Goal: Information Seeking & Learning: Learn about a topic

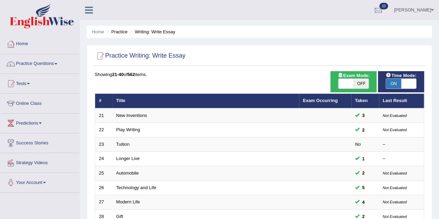
click at [409, 80] on span at bounding box center [408, 84] width 15 height 10
checkbox input "false"
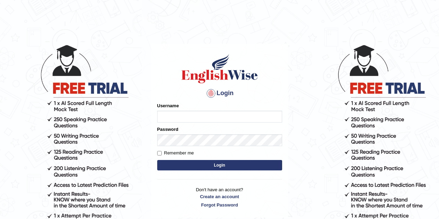
scroll to position [35, 0]
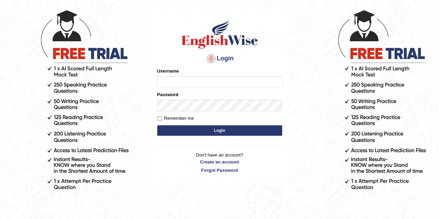
drag, startPoint x: 0, startPoint y: 0, endPoint x: 253, endPoint y: 79, distance: 264.7
click at [253, 79] on input "Username" at bounding box center [219, 82] width 125 height 12
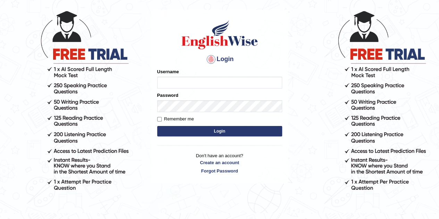
click at [238, 83] on input "Username" at bounding box center [219, 83] width 125 height 12
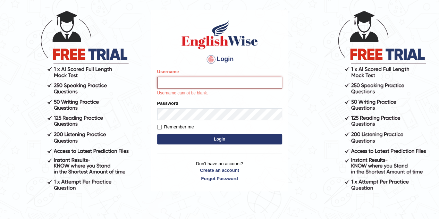
type input "Gabriele"
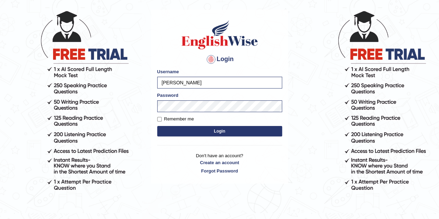
click at [215, 129] on button "Login" at bounding box center [219, 131] width 125 height 10
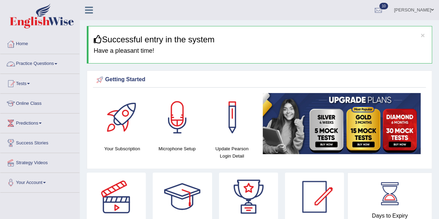
click at [27, 60] on link "Practice Questions" at bounding box center [39, 62] width 79 height 17
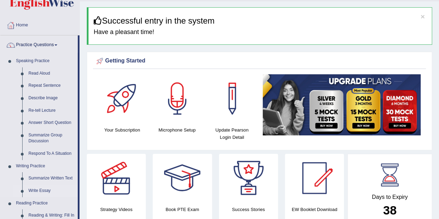
scroll to position [35, 0]
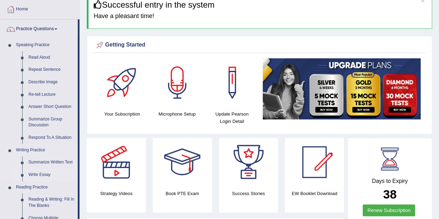
click at [34, 170] on link "Write Essay" at bounding box center [51, 175] width 52 height 12
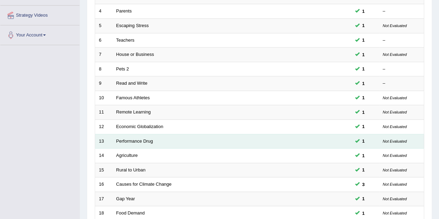
scroll to position [208, 0]
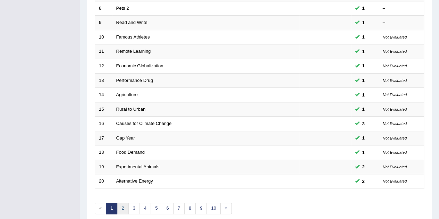
click at [118, 207] on link "2" at bounding box center [122, 208] width 11 height 11
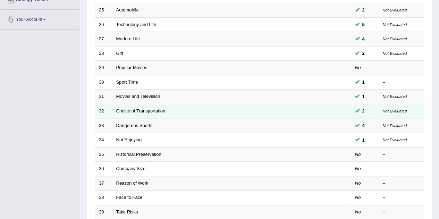
scroll to position [173, 0]
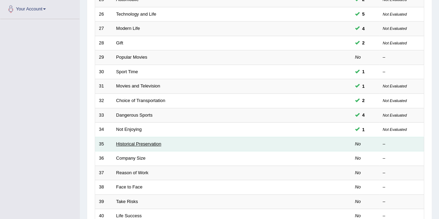
click at [134, 144] on link "Historical Preservation" at bounding box center [138, 143] width 45 height 5
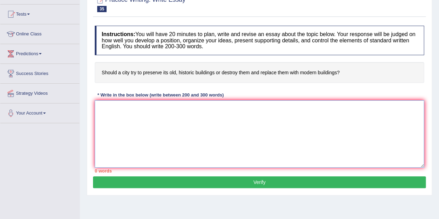
click at [316, 117] on textarea at bounding box center [259, 133] width 329 height 67
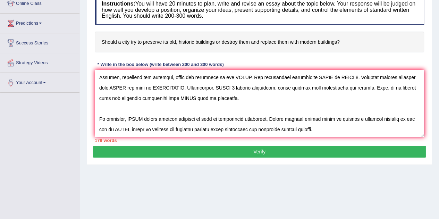
scroll to position [41, 0]
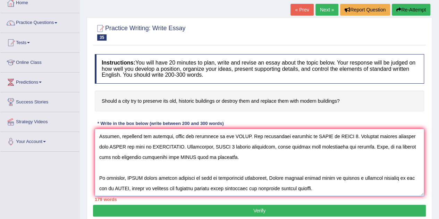
click at [243, 136] on textarea at bounding box center [259, 162] width 329 height 67
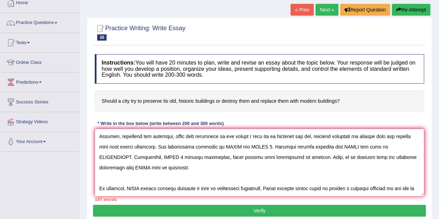
click at [245, 133] on textarea at bounding box center [259, 162] width 329 height 67
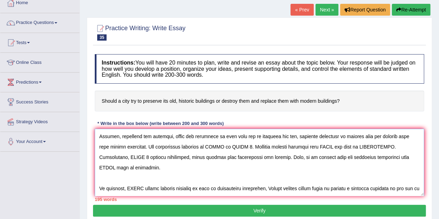
drag, startPoint x: 228, startPoint y: 135, endPoint x: 135, endPoint y: 147, distance: 93.1
click at [135, 147] on textarea at bounding box center [259, 162] width 329 height 67
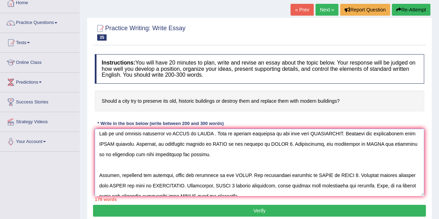
scroll to position [0, 0]
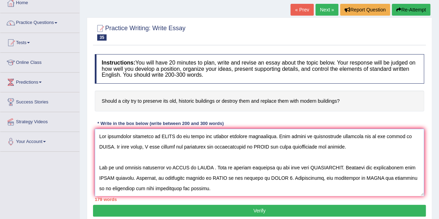
click at [174, 134] on textarea at bounding box center [259, 162] width 329 height 67
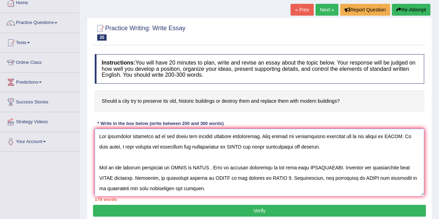
paste textarea "a city try to preserve its old, historic buildings or destroy them and replace …"
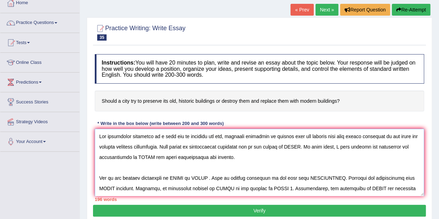
click at [171, 134] on textarea at bounding box center [259, 162] width 329 height 67
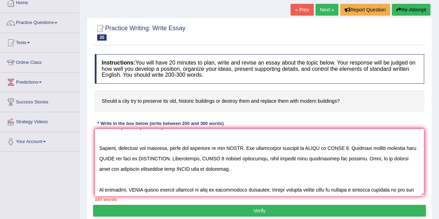
scroll to position [83, 0]
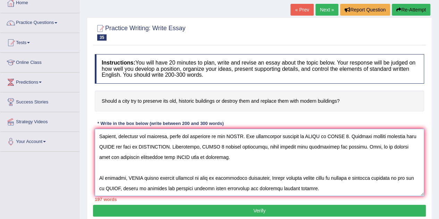
click at [142, 174] on textarea at bounding box center [259, 162] width 329 height 67
paste textarea "a city try to preserve its old, historic buildings or destroy them and replace …"
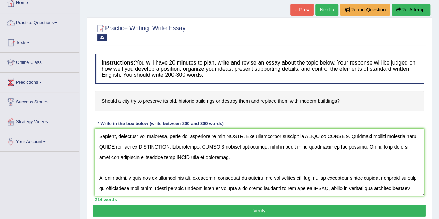
click at [139, 177] on textarea at bounding box center [259, 162] width 329 height 67
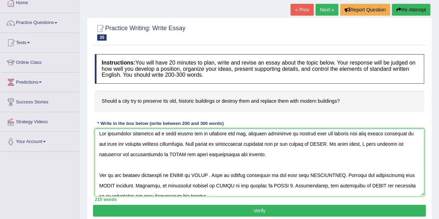
scroll to position [0, 0]
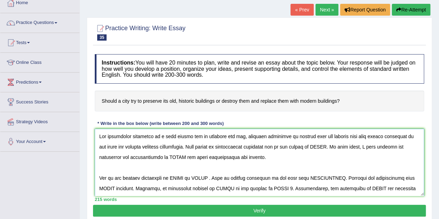
click at [318, 145] on textarea at bounding box center [259, 162] width 329 height 67
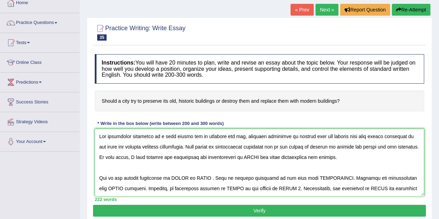
click at [308, 146] on textarea at bounding box center [259, 162] width 329 height 67
click at [365, 145] on textarea at bounding box center [259, 162] width 329 height 67
click at [304, 146] on textarea at bounding box center [259, 162] width 329 height 67
click at [256, 157] on textarea at bounding box center [259, 162] width 329 height 67
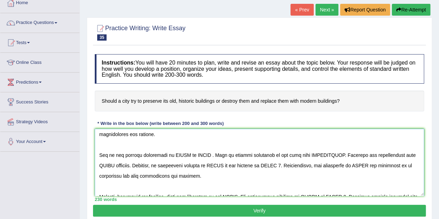
scroll to position [35, 0]
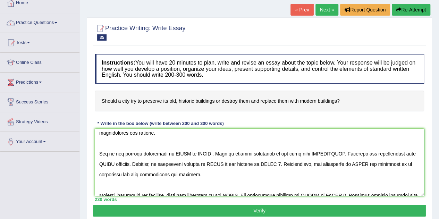
click at [188, 152] on textarea at bounding box center [259, 162] width 329 height 67
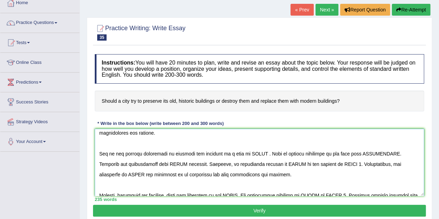
click at [256, 152] on textarea at bounding box center [259, 162] width 329 height 67
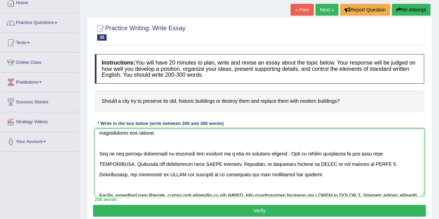
click at [403, 153] on textarea at bounding box center [259, 162] width 329 height 67
click at [218, 162] on textarea at bounding box center [259, 162] width 329 height 67
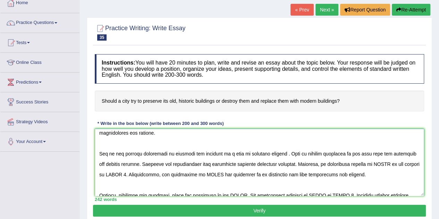
click at [285, 161] on textarea at bounding box center [259, 162] width 329 height 67
click at [409, 163] on textarea at bounding box center [259, 162] width 329 height 67
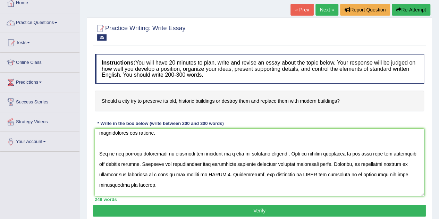
click at [216, 172] on textarea at bounding box center [259, 162] width 329 height 67
click at [327, 174] on textarea at bounding box center [259, 162] width 329 height 67
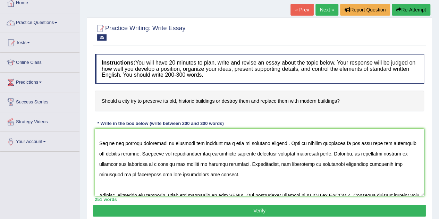
scroll to position [80, 0]
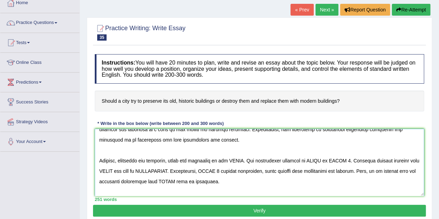
click at [243, 159] on textarea at bounding box center [259, 162] width 329 height 67
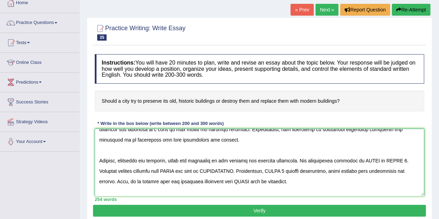
scroll to position [45, 0]
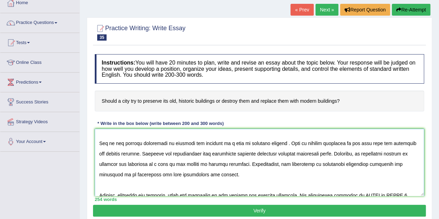
click at [354, 160] on textarea at bounding box center [259, 162] width 329 height 67
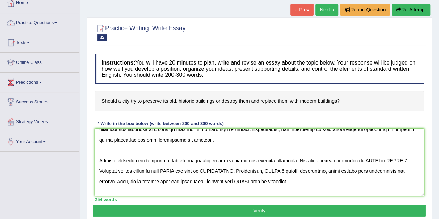
click at [245, 160] on textarea at bounding box center [259, 162] width 329 height 67
click at [372, 159] on textarea at bounding box center [259, 162] width 329 height 67
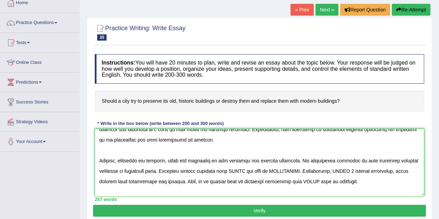
click at [244, 169] on textarea at bounding box center [259, 162] width 329 height 67
click at [338, 169] on textarea at bounding box center [259, 162] width 329 height 67
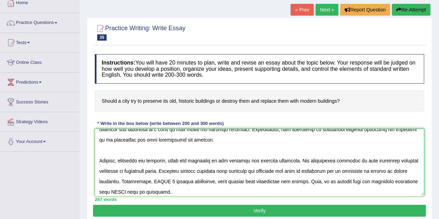
click at [188, 180] on textarea at bounding box center [259, 162] width 329 height 67
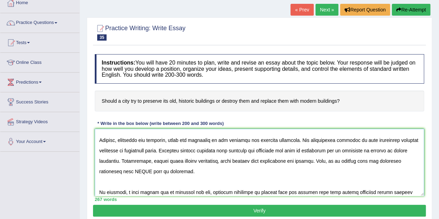
scroll to position [114, 0]
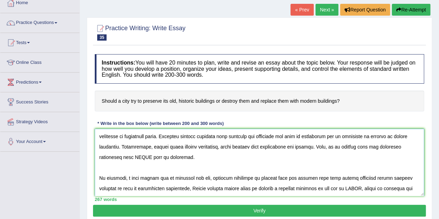
click at [150, 157] on textarea at bounding box center [259, 162] width 329 height 67
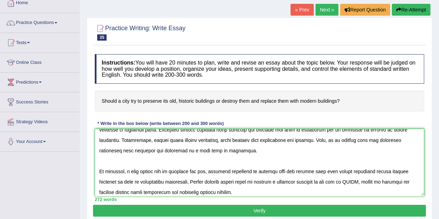
scroll to position [125, 0]
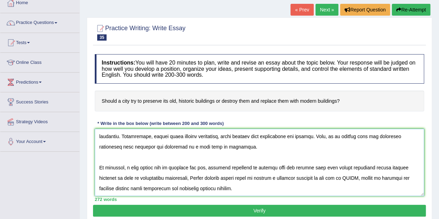
click at [341, 177] on textarea at bounding box center [259, 162] width 329 height 67
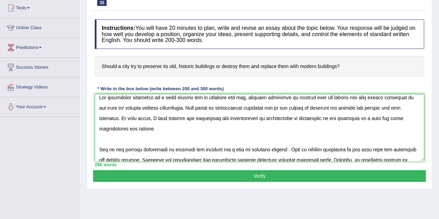
scroll to position [0, 0]
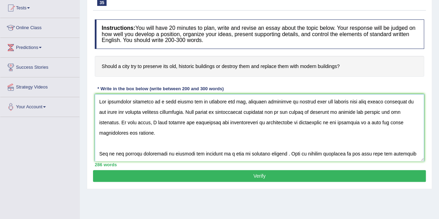
drag, startPoint x: 269, startPoint y: 122, endPoint x: 304, endPoint y: 123, distance: 35.4
click at [304, 123] on textarea at bounding box center [259, 127] width 329 height 67
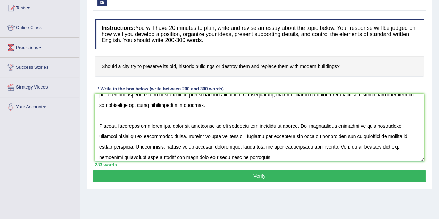
scroll to position [104, 0]
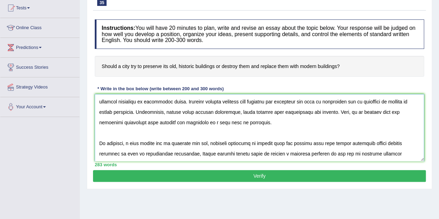
drag, startPoint x: 305, startPoint y: 100, endPoint x: 327, endPoint y: 102, distance: 22.2
click at [327, 102] on textarea at bounding box center [259, 127] width 329 height 67
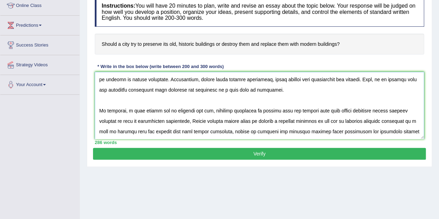
scroll to position [110, 0]
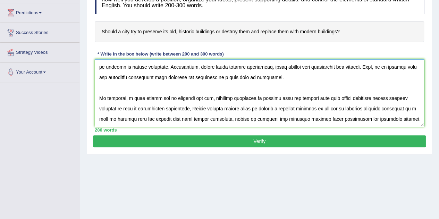
drag, startPoint x: 241, startPoint y: 96, endPoint x: 364, endPoint y: 102, distance: 122.9
click at [364, 102] on textarea at bounding box center [259, 92] width 329 height 67
click at [375, 90] on textarea at bounding box center [259, 92] width 329 height 67
drag, startPoint x: 362, startPoint y: 96, endPoint x: 240, endPoint y: 92, distance: 122.2
click at [240, 92] on textarea at bounding box center [259, 92] width 329 height 67
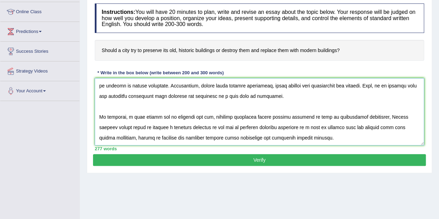
scroll to position [76, 0]
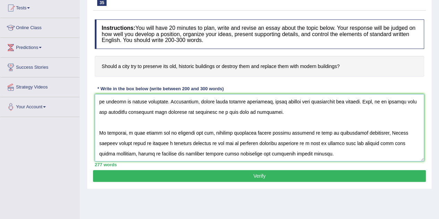
type textarea "The increasing influence of a city should try to preserve its old, historic bui…"
click at [193, 175] on button "Verify" at bounding box center [259, 176] width 333 height 12
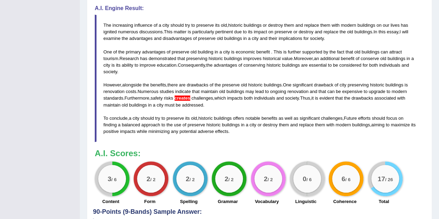
scroll to position [284, 0]
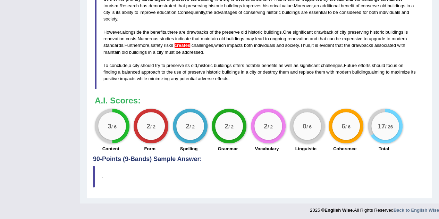
click at [104, 126] on div "3 / 6" at bounding box center [112, 126] width 28 height 28
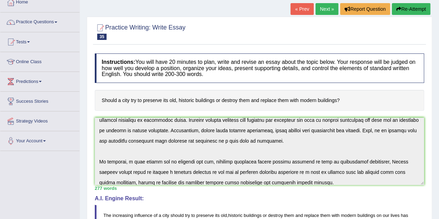
scroll to position [114, 0]
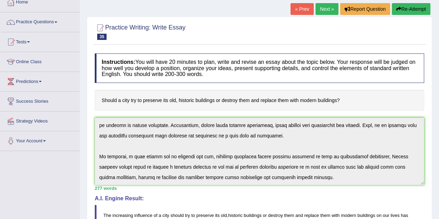
click at [399, 199] on h4 "A.I. Engine Result:" at bounding box center [259, 198] width 329 height 6
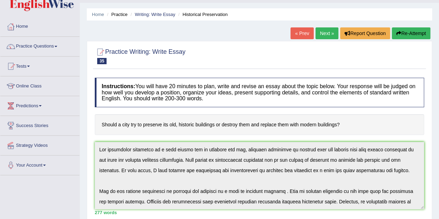
scroll to position [7, 0]
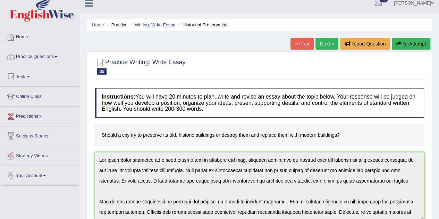
click at [415, 42] on button "Re-Attempt" at bounding box center [411, 44] width 39 height 12
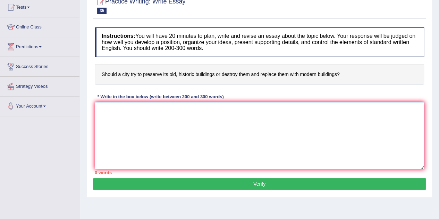
click at [307, 116] on textarea at bounding box center [259, 135] width 329 height 67
paste textarea "The increasing influence of a city should try to preserve its old, historic bui…"
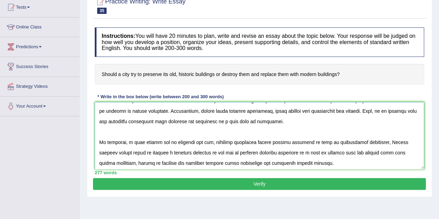
scroll to position [114, 0]
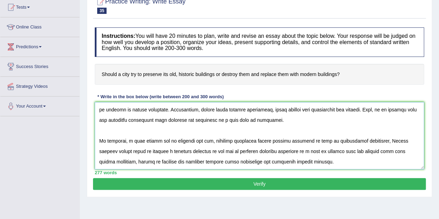
click at [237, 107] on textarea at bounding box center [259, 135] width 329 height 67
click at [239, 140] on textarea at bounding box center [259, 135] width 329 height 67
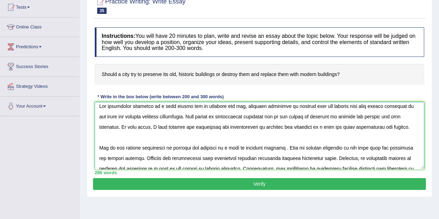
scroll to position [0, 0]
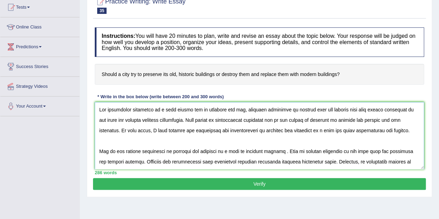
click at [374, 118] on textarea at bounding box center [259, 135] width 329 height 67
click at [409, 120] on textarea at bounding box center [259, 135] width 329 height 67
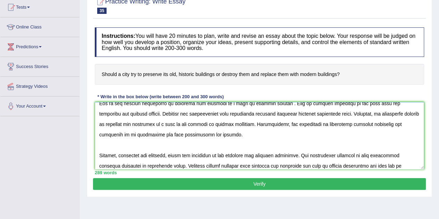
scroll to position [69, 0]
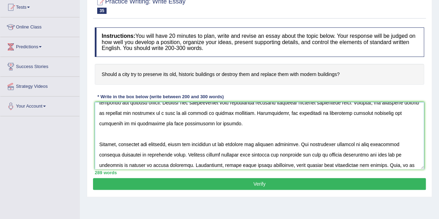
click at [293, 143] on textarea at bounding box center [259, 135] width 329 height 67
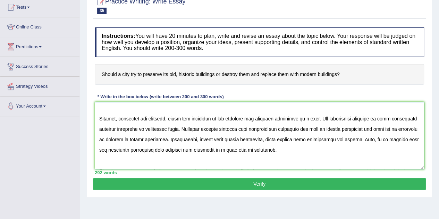
scroll to position [104, 0]
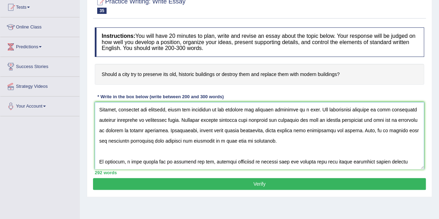
click at [274, 118] on textarea at bounding box center [259, 135] width 329 height 67
click at [221, 140] on textarea at bounding box center [259, 135] width 329 height 67
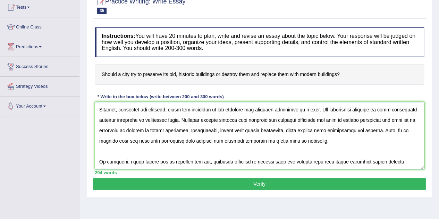
scroll to position [125, 0]
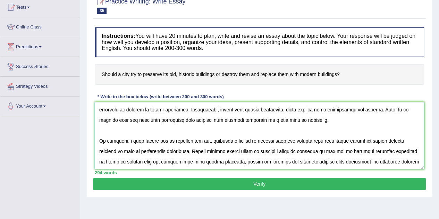
type textarea "The increasing influence of a city should try to preserve its old, historic bui…"
click at [236, 180] on button "Verify" at bounding box center [259, 184] width 333 height 12
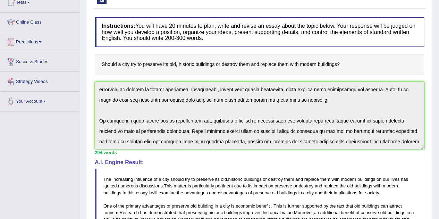
scroll to position [0, 0]
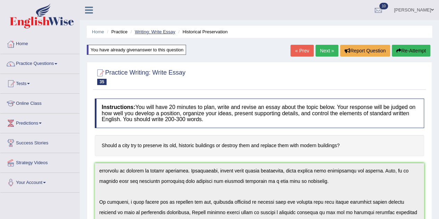
click at [162, 32] on link "Writing: Write Essay" at bounding box center [155, 31] width 41 height 5
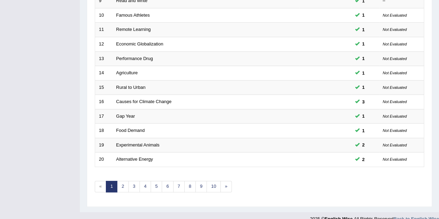
scroll to position [237, 0]
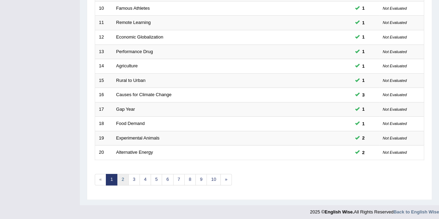
click at [121, 176] on link "2" at bounding box center [122, 179] width 11 height 11
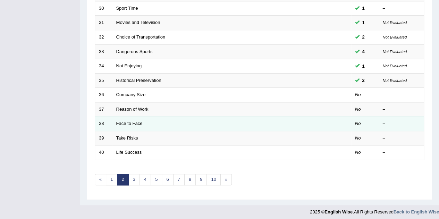
scroll to position [202, 0]
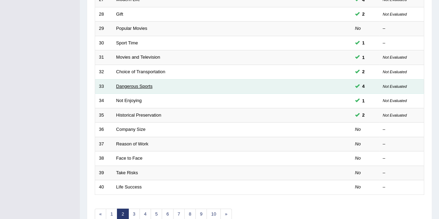
click at [144, 84] on link "Dangerous Sports" at bounding box center [134, 86] width 36 height 5
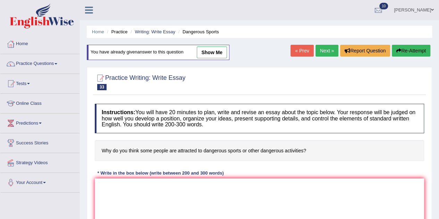
click at [223, 51] on link "show me" at bounding box center [212, 52] width 30 height 12
type textarea "The increasing influence of why some people are attracted to dangerous sports o…"
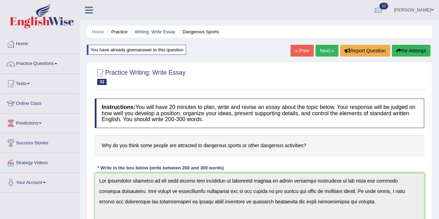
click at [322, 51] on link "Next »" at bounding box center [326, 51] width 23 height 12
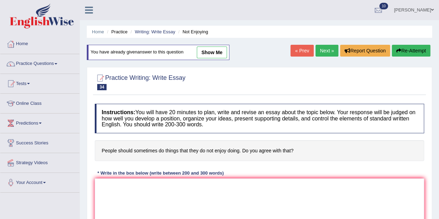
click at [222, 51] on link "show me" at bounding box center [212, 52] width 30 height 12
type textarea "The increasing influence of people should sometimes do things that they do not …"
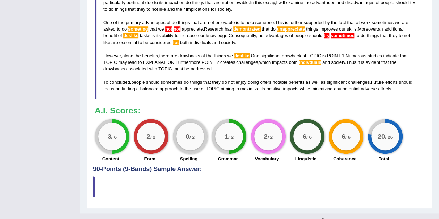
scroll to position [278, 0]
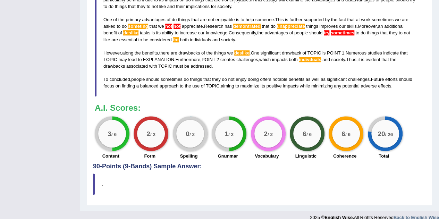
click at [116, 127] on div "3 / 6" at bounding box center [112, 134] width 28 height 28
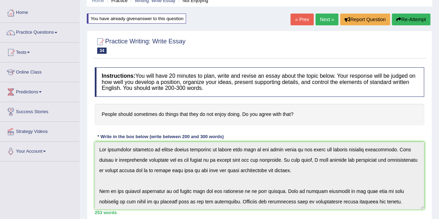
scroll to position [0, 0]
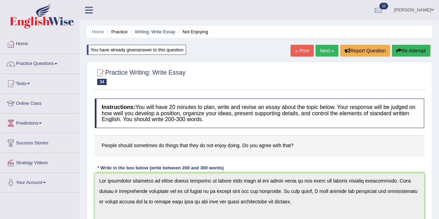
click at [327, 53] on link "Next »" at bounding box center [326, 51] width 23 height 12
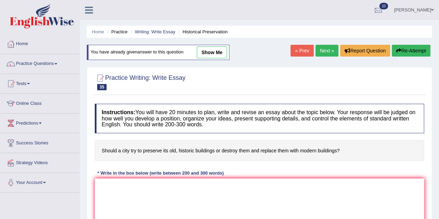
click at [225, 45] on div "You have already given answer to this question show me" at bounding box center [158, 52] width 143 height 15
click at [225, 51] on link "show me" at bounding box center [212, 52] width 30 height 12
type textarea "The increasing influence of a city should try to preserve its old, historic bui…"
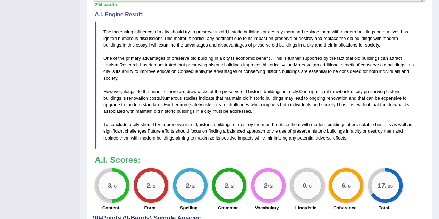
scroll to position [243, 0]
